Goal: Task Accomplishment & Management: Manage account settings

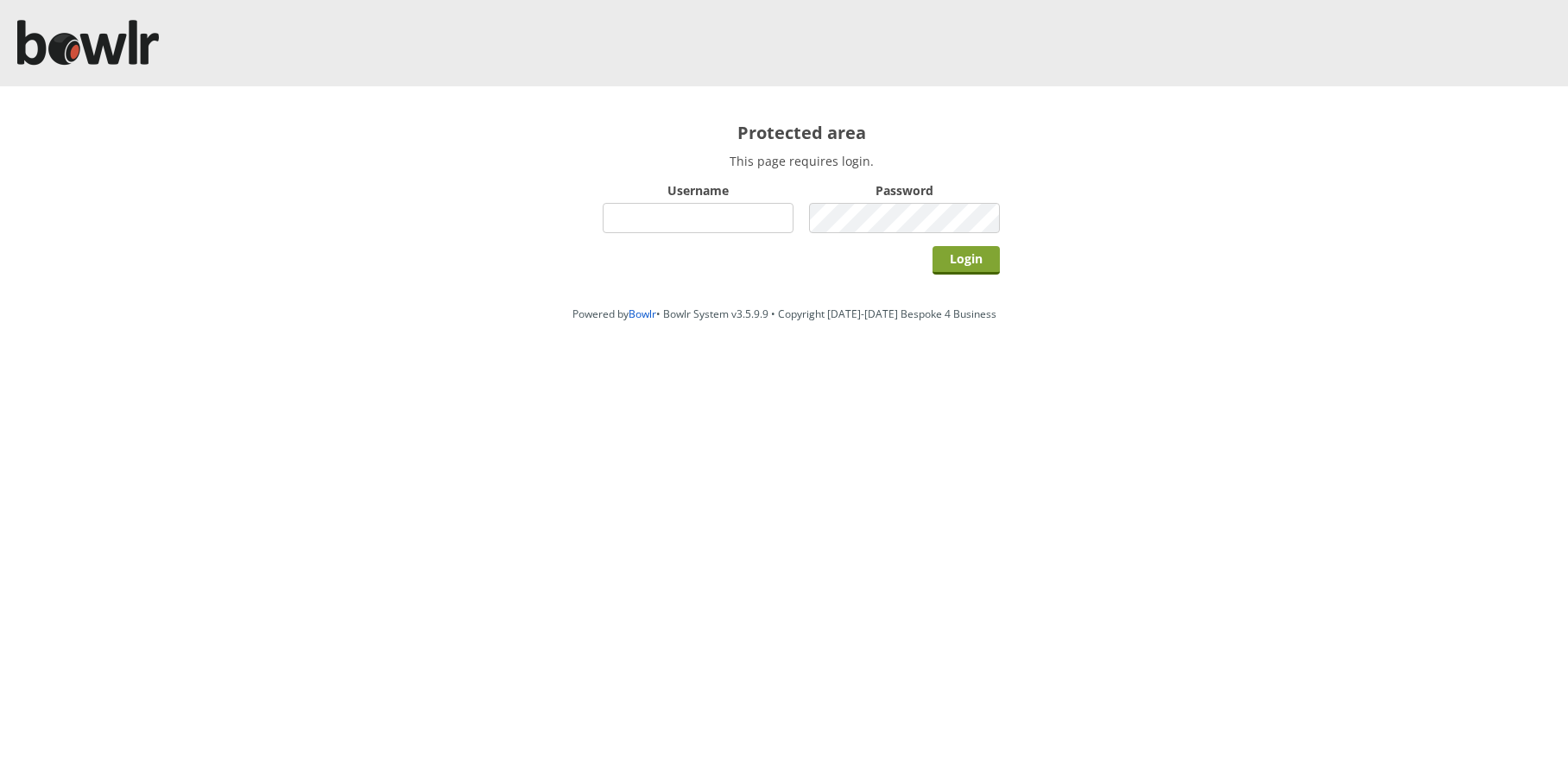
type input "hornseaindoorbowlsclub"
click at [971, 263] on input "Login" at bounding box center [966, 260] width 67 height 29
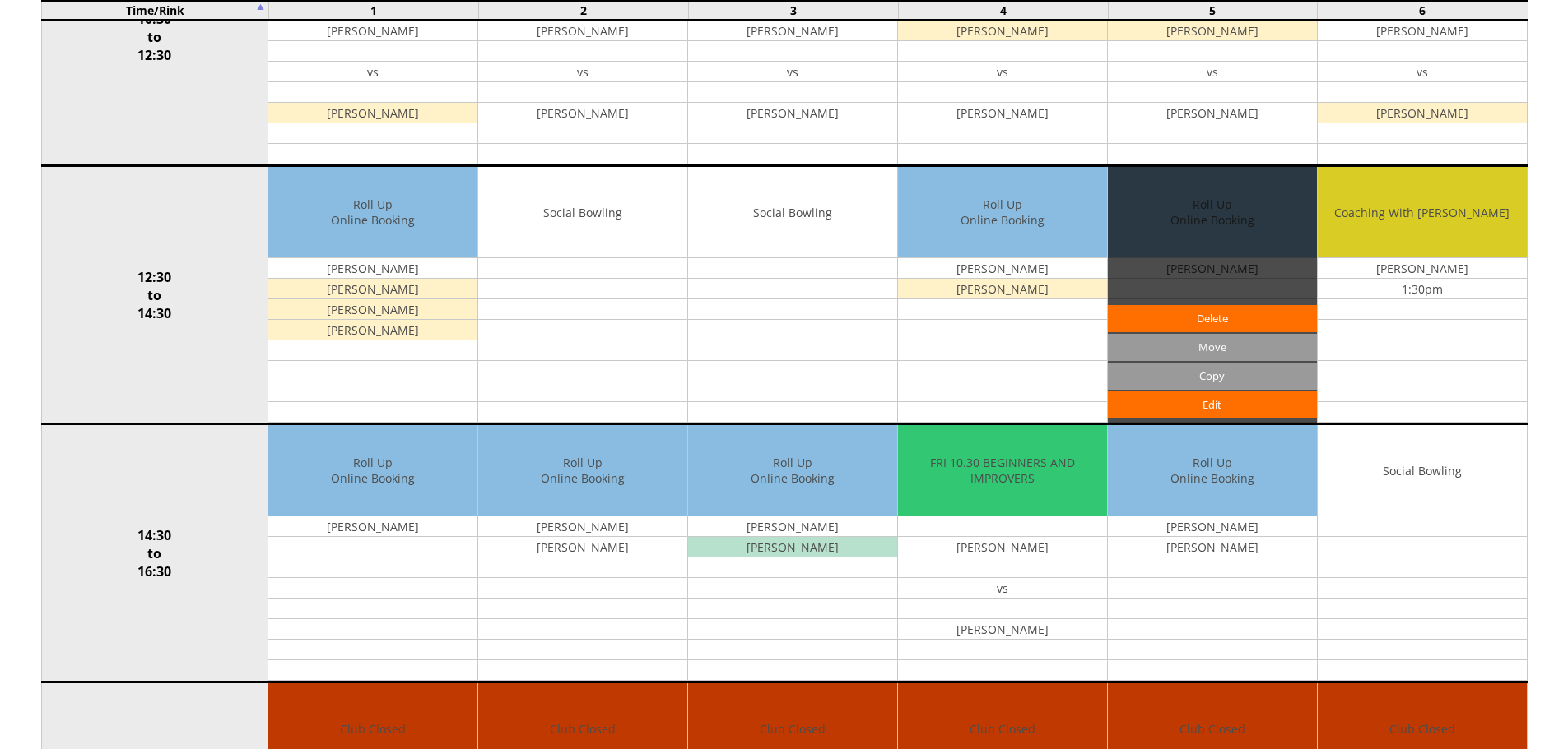
scroll to position [576, 0]
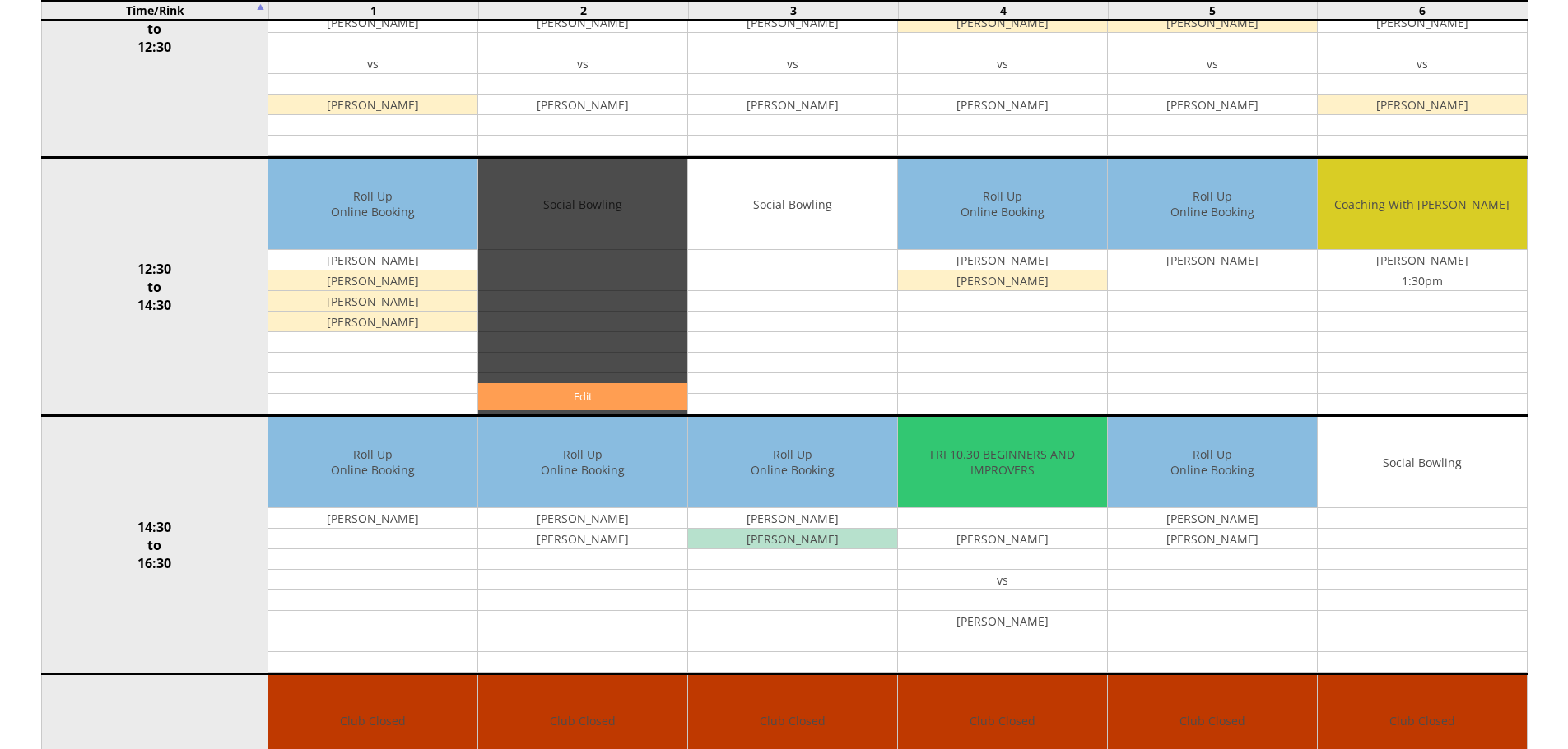
click at [612, 401] on link "Edit" at bounding box center [583, 397] width 209 height 28
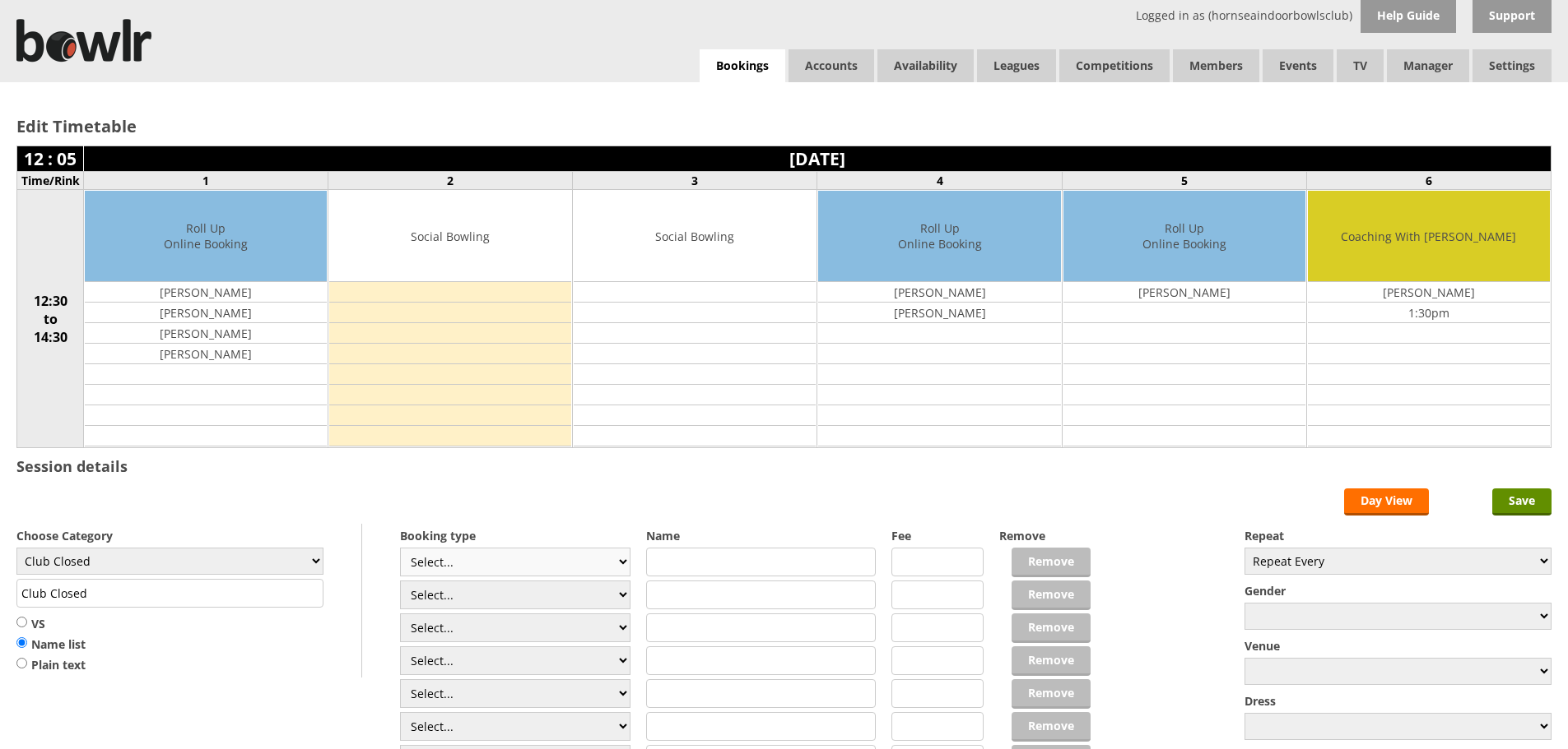
click at [616, 567] on select "Select... Club Competition (Member) Club Competition (Visitor) National (Member…" at bounding box center [515, 562] width 230 height 29
select select "1_50"
click at [400, 548] on select "Select... Club Competition (Member) Club Competition (Visitor) National (Member…" at bounding box center [515, 562] width 230 height 29
type input "5.0000"
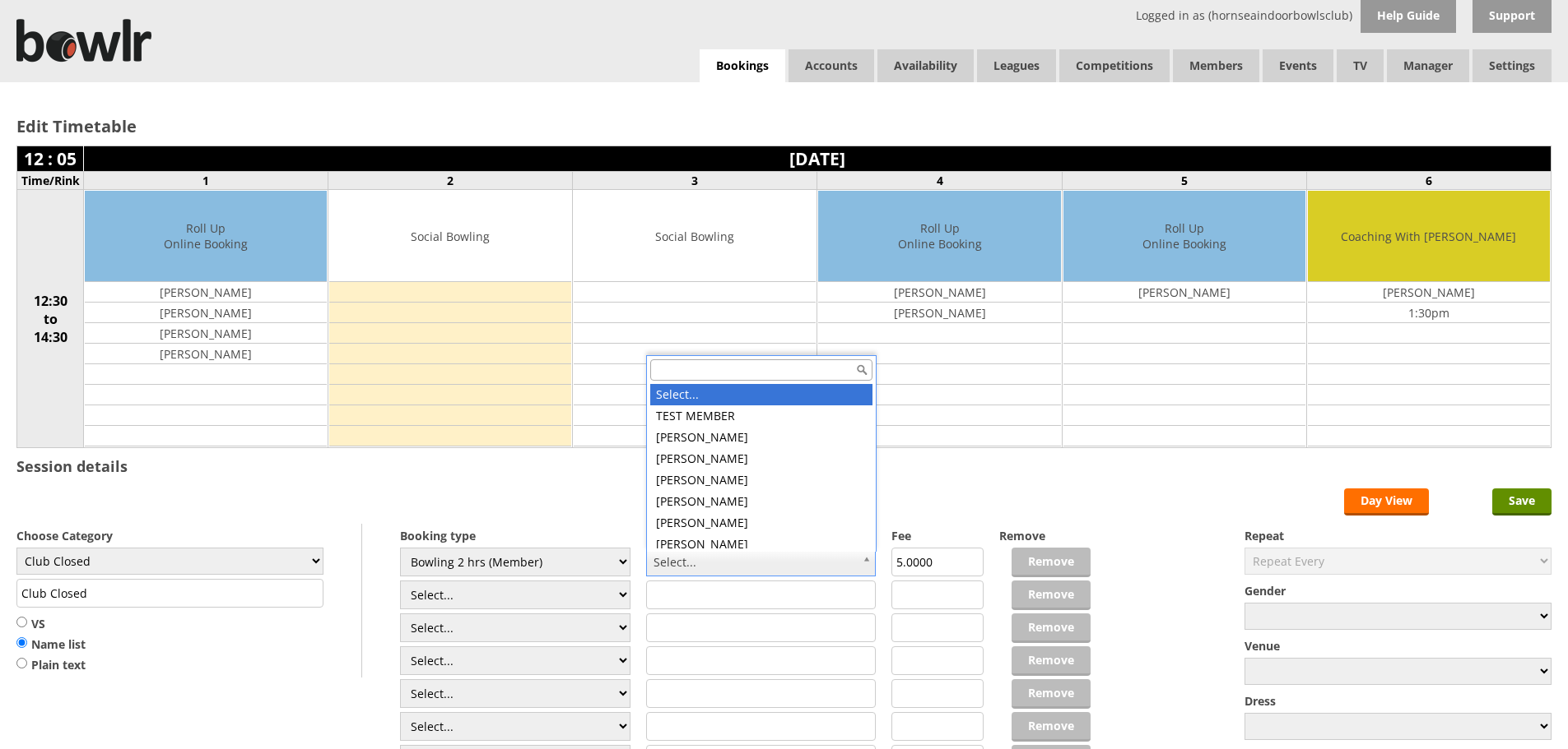
click at [677, 370] on input "text" at bounding box center [761, 370] width 222 height 21
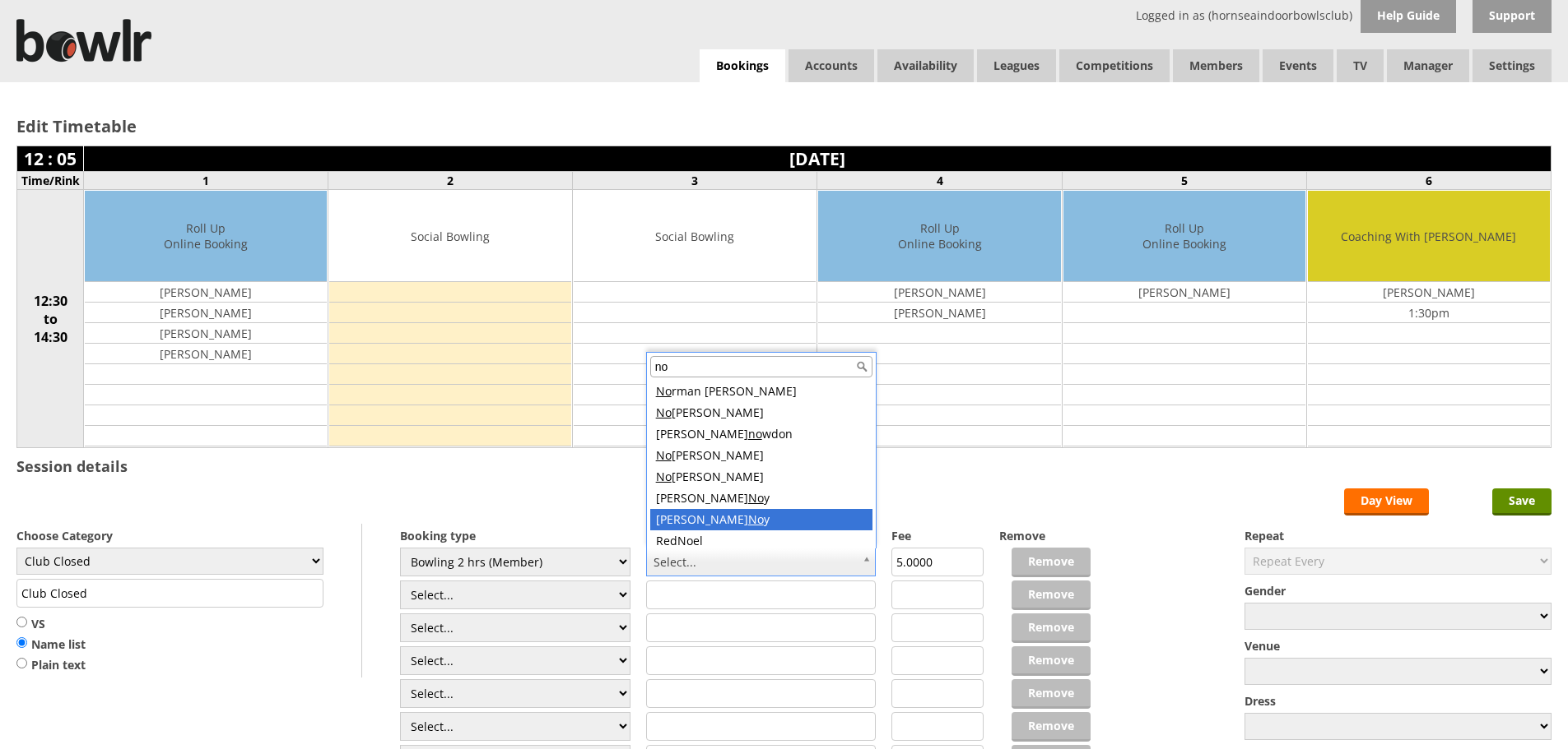
scroll to position [7, 0]
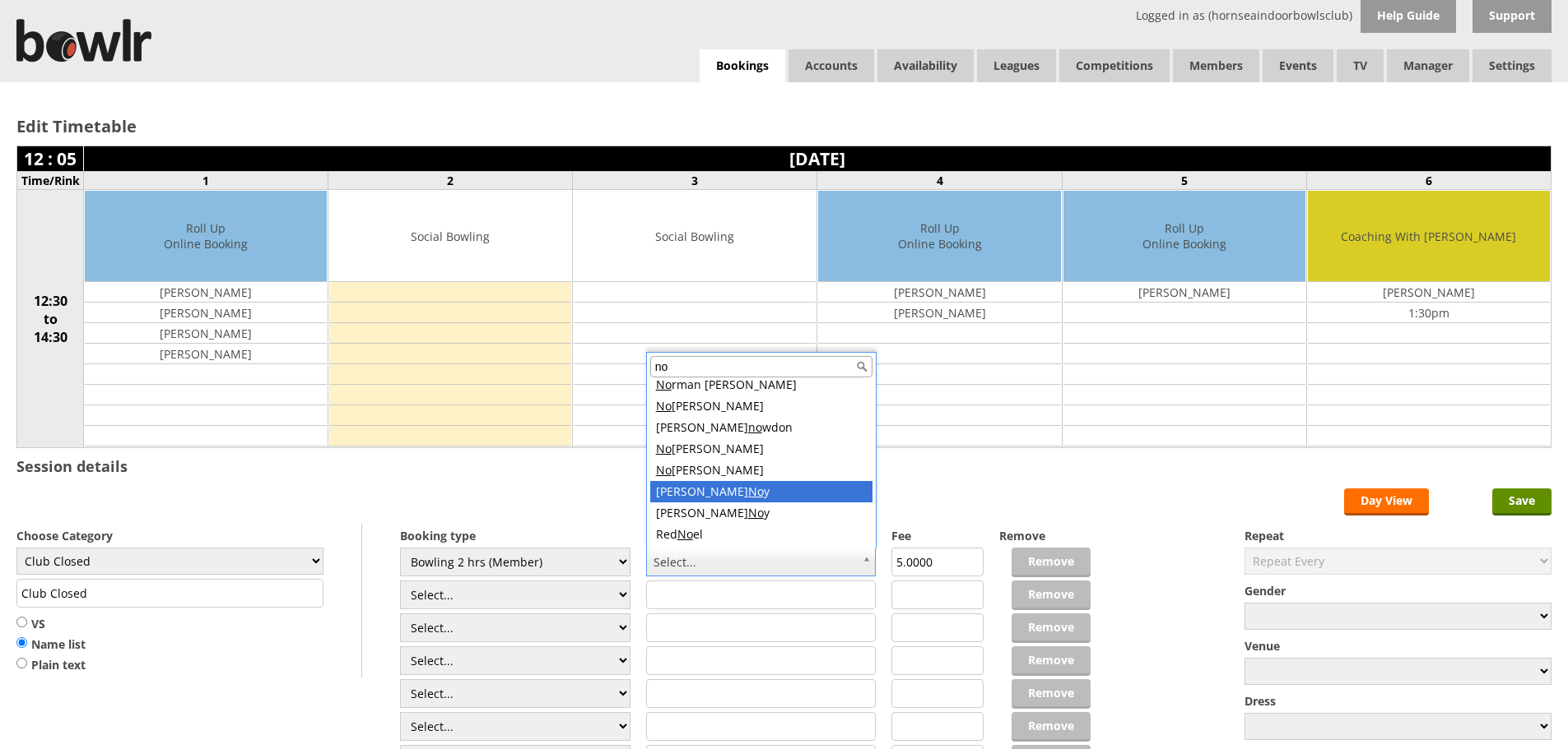
type input "no"
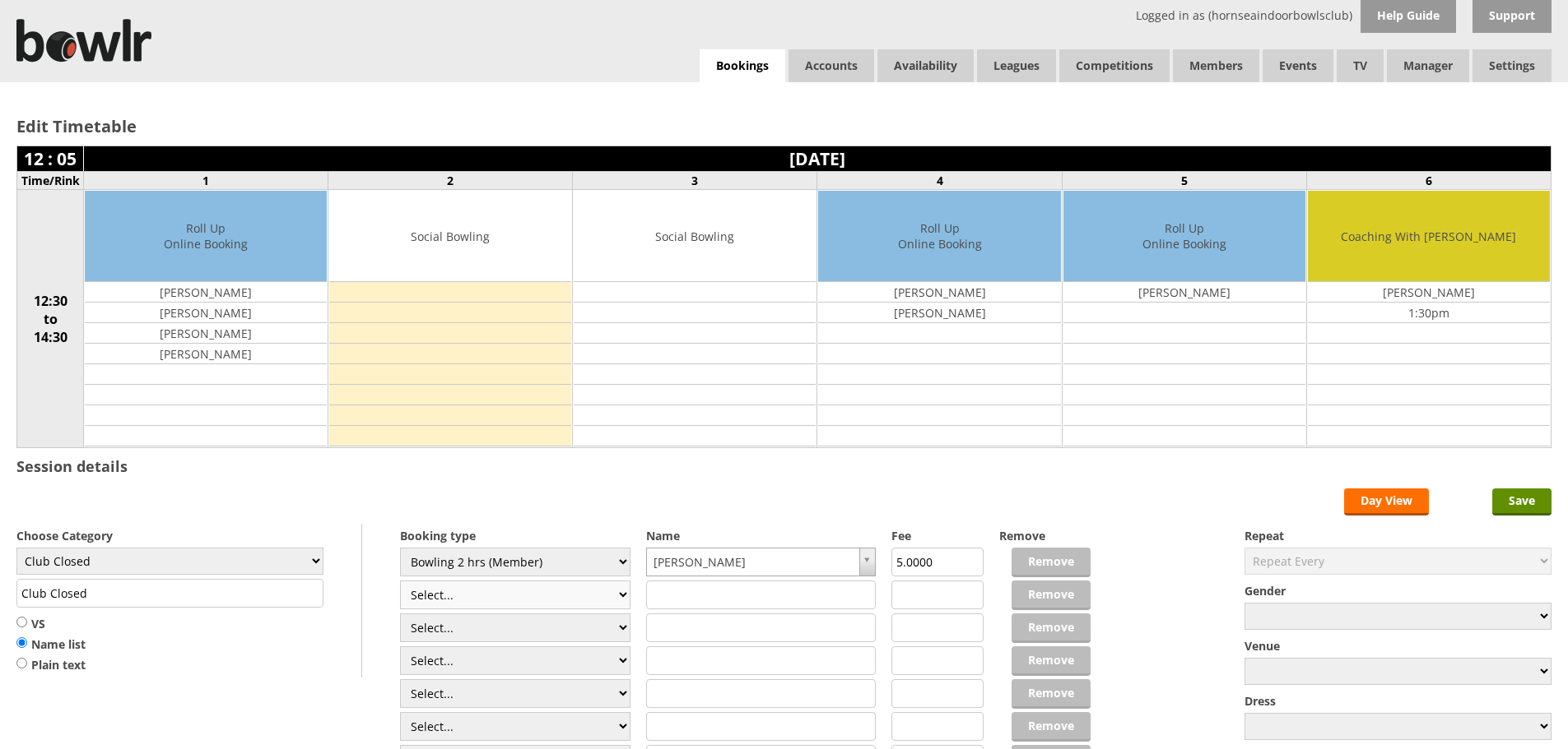
click at [625, 598] on select "Select... Club Competition (Member) Club Competition (Visitor) National (Member…" at bounding box center [515, 595] width 230 height 29
select select "1_50"
click at [400, 581] on select "Select... Club Competition (Member) Club Competition (Visitor) National (Member…" at bounding box center [515, 595] width 230 height 29
type input "5.0000"
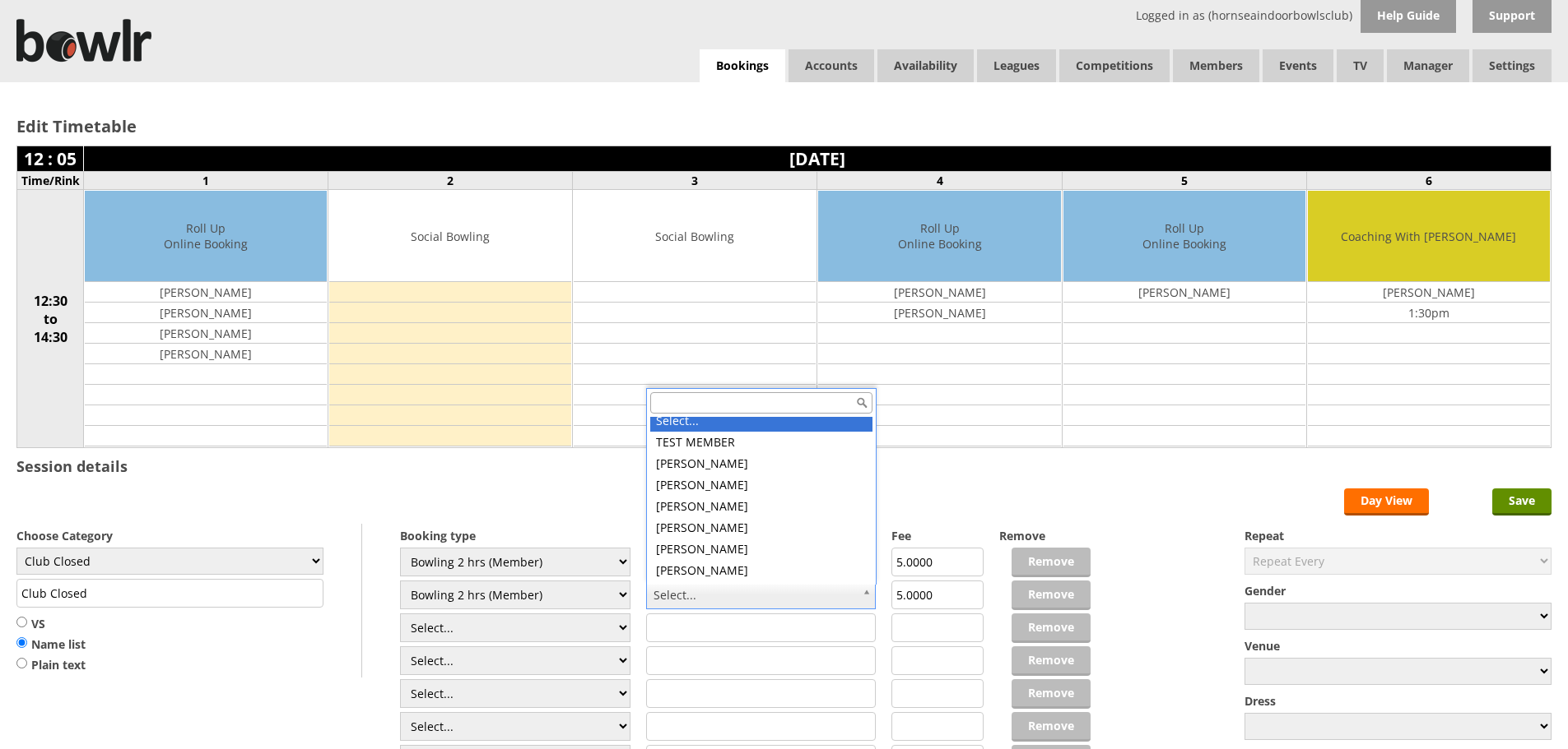
scroll to position [0, 0]
drag, startPoint x: 683, startPoint y: 408, endPoint x: 685, endPoint y: 397, distance: 11.2
click at [685, 398] on input "text" at bounding box center [761, 403] width 222 height 21
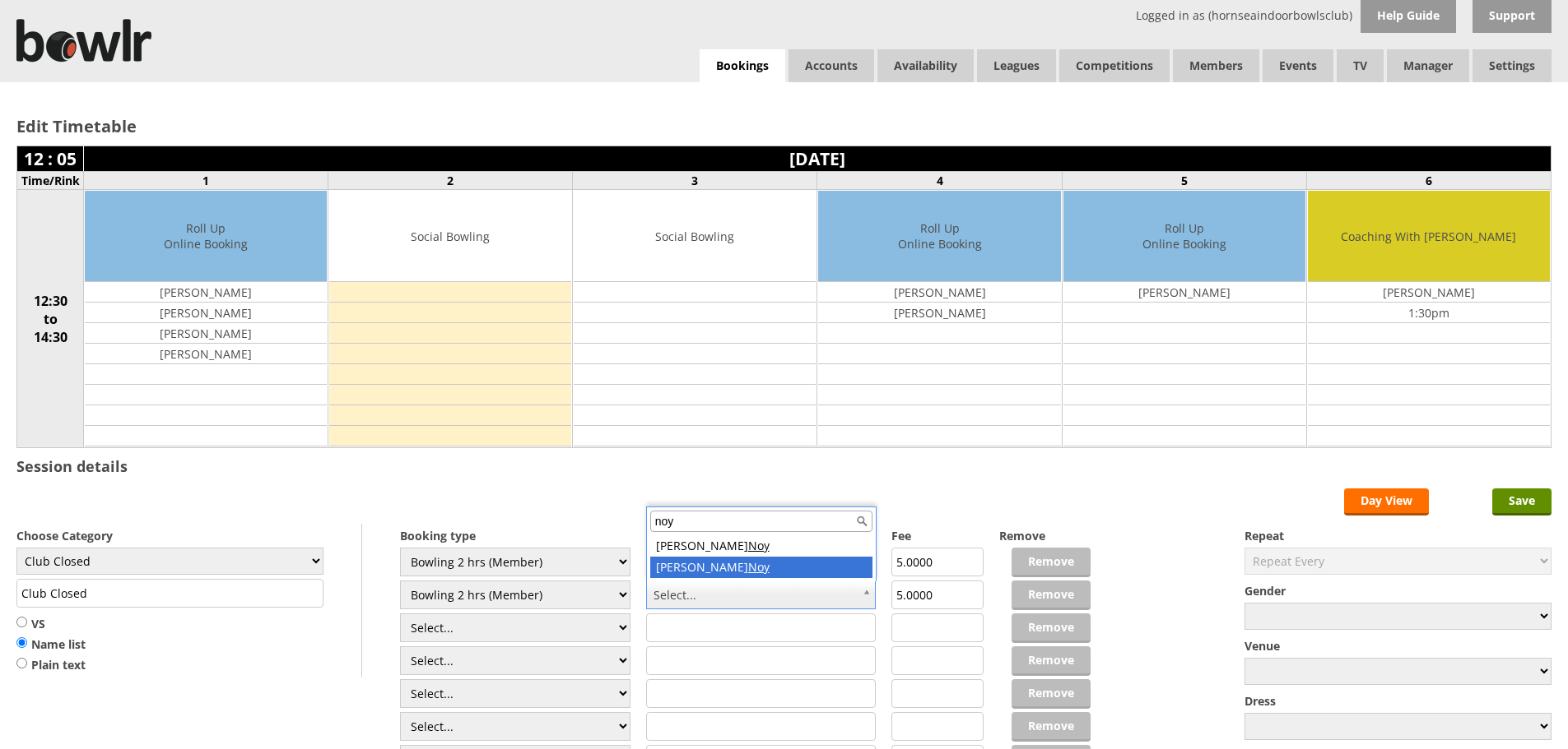
type input "noy"
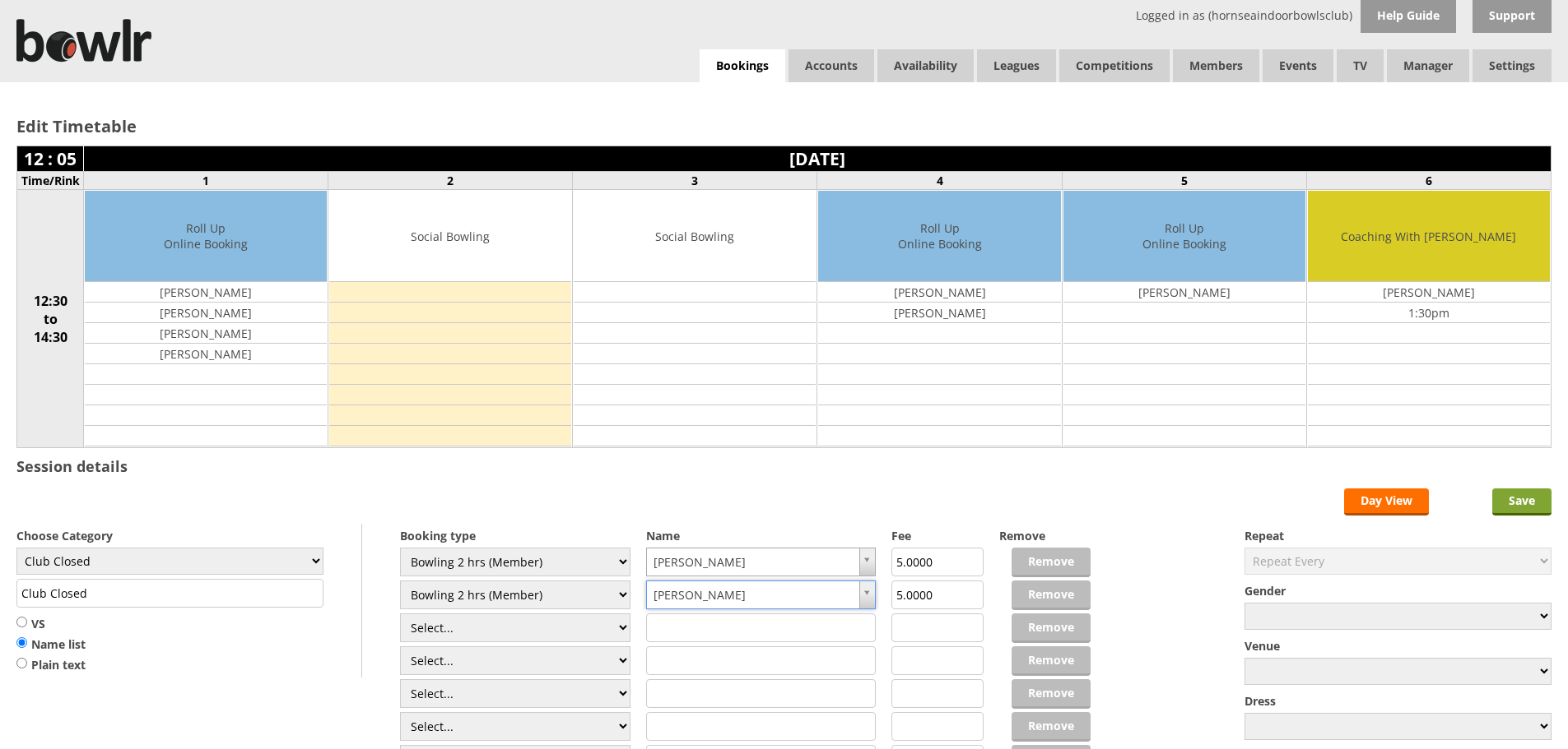
click at [1530, 506] on input "Save" at bounding box center [1521, 502] width 59 height 28
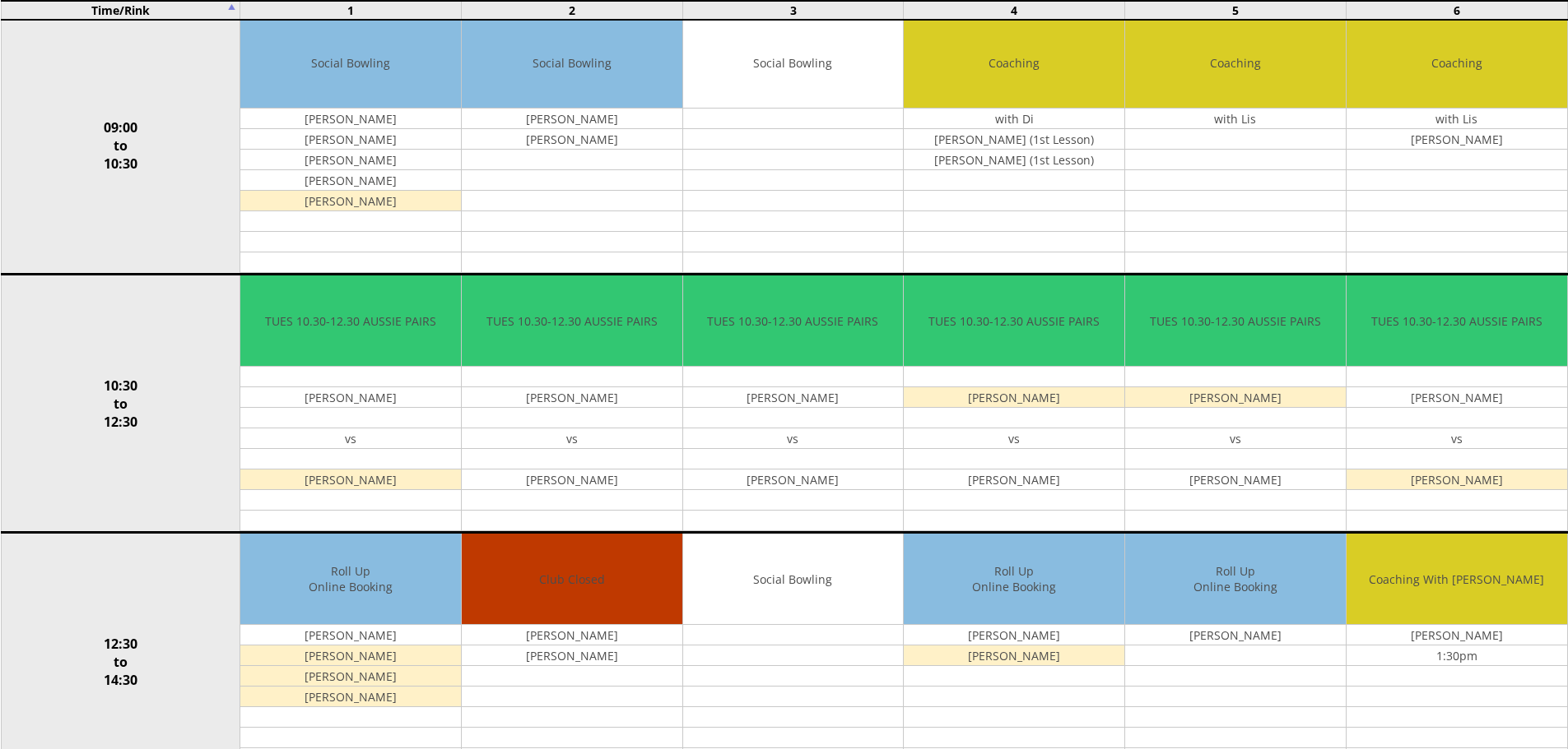
scroll to position [494, 0]
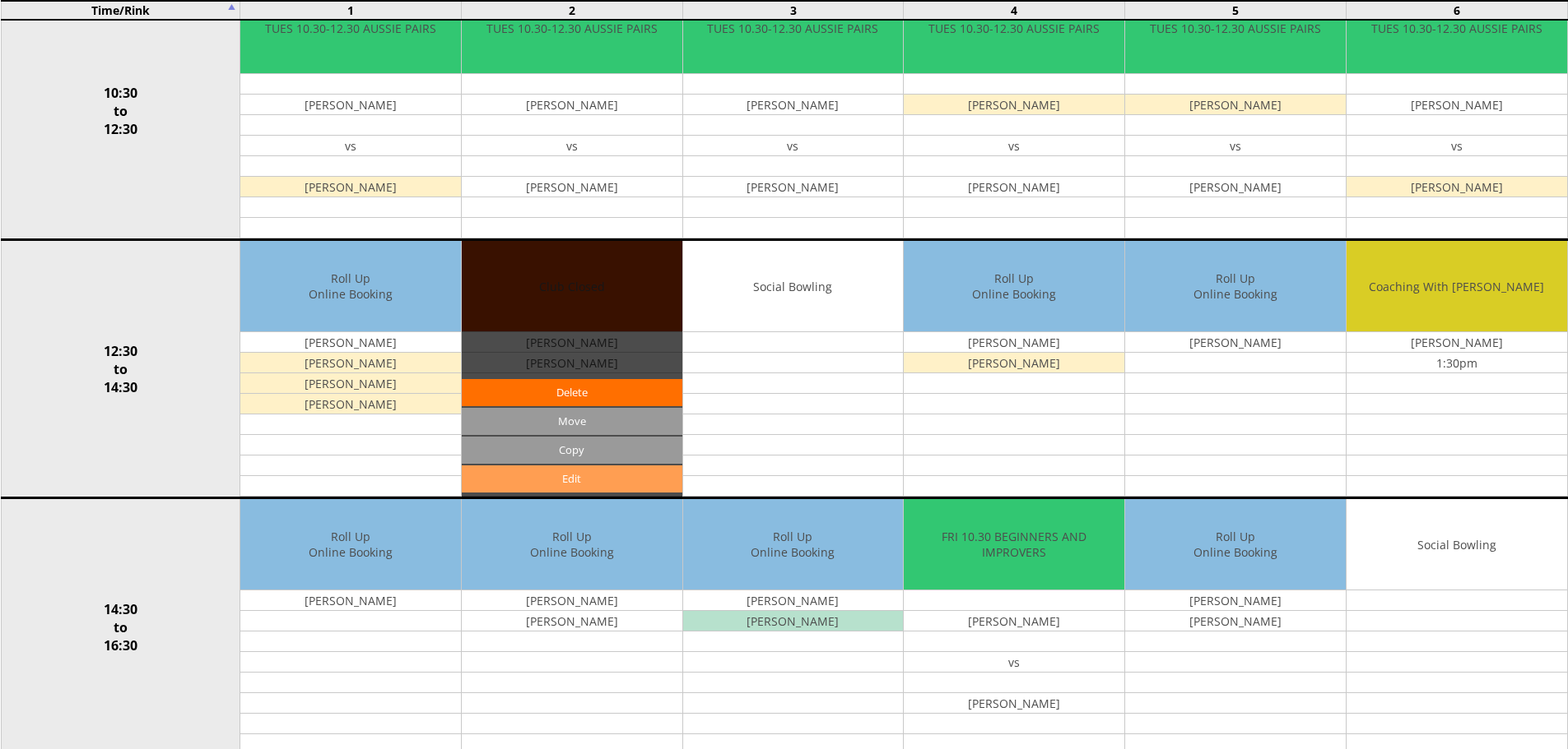
click at [587, 482] on link "Edit" at bounding box center [572, 479] width 221 height 28
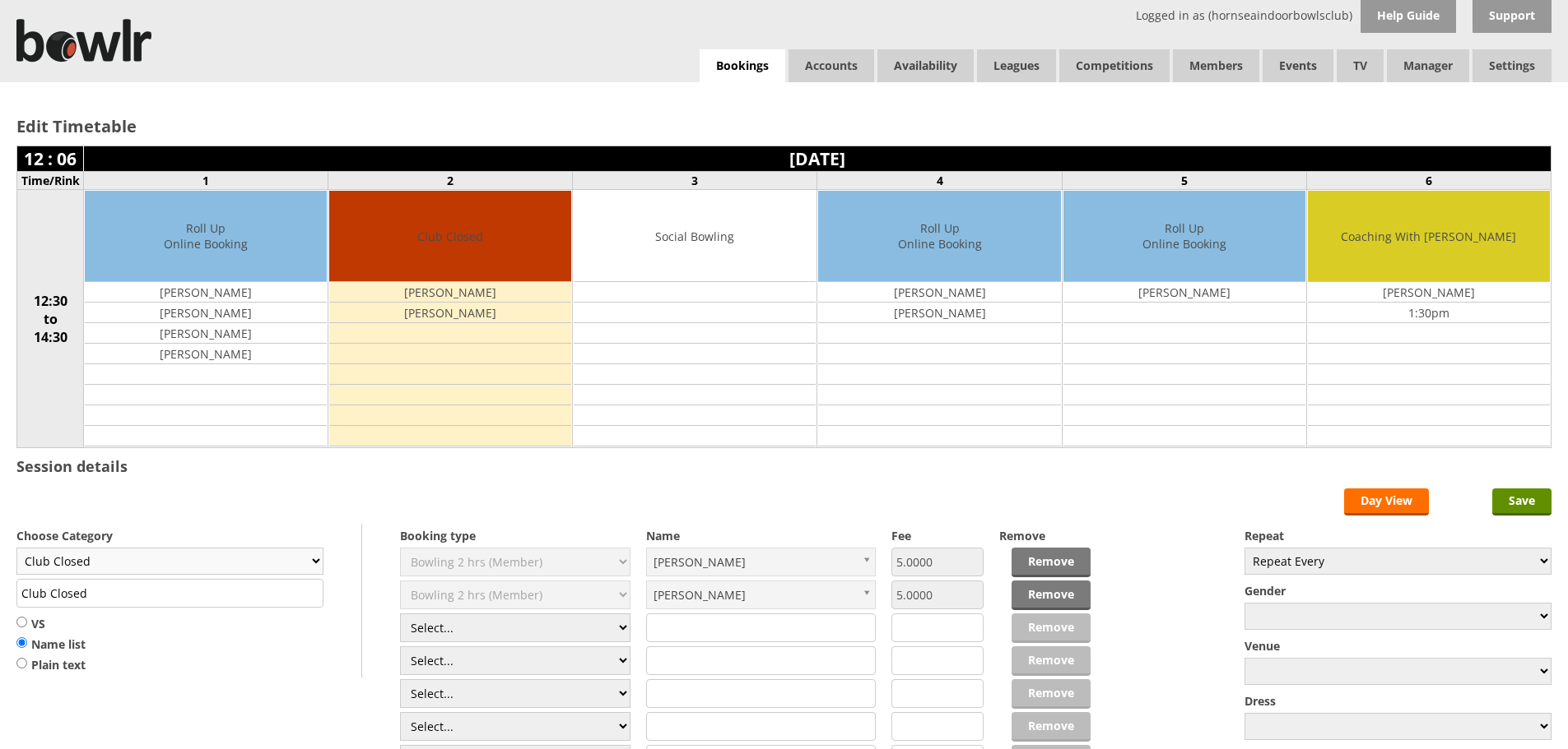
click at [304, 561] on select "Club Closed Singles League Triples League Pairs League Friendly Social Bowling …" at bounding box center [169, 562] width 307 height 28
select select "132"
click at [16, 548] on select "Club Closed Singles League Triples League Pairs League Friendly Social Bowling …" at bounding box center [169, 562] width 307 height 28
type input "Social Bowling"
click at [1532, 497] on input "Save" at bounding box center [1521, 502] width 59 height 28
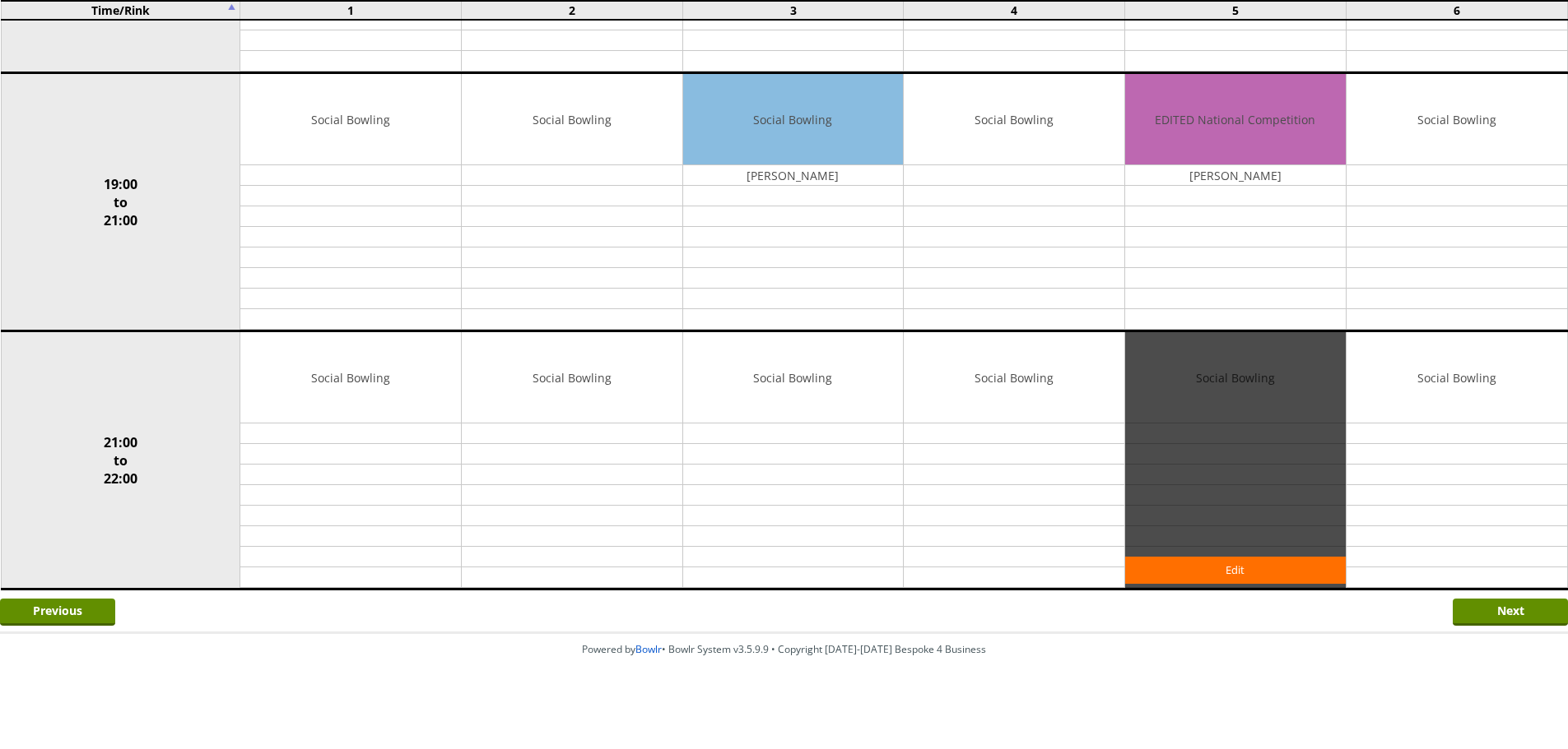
scroll to position [942, 0]
